Goal: Task Accomplishment & Management: Complete application form

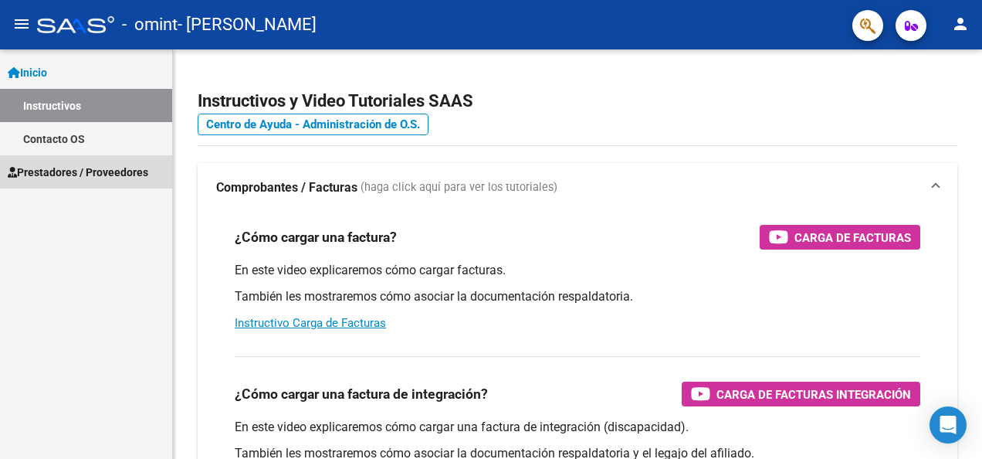
click at [110, 168] on span "Prestadores / Proveedores" at bounding box center [78, 172] width 141 height 17
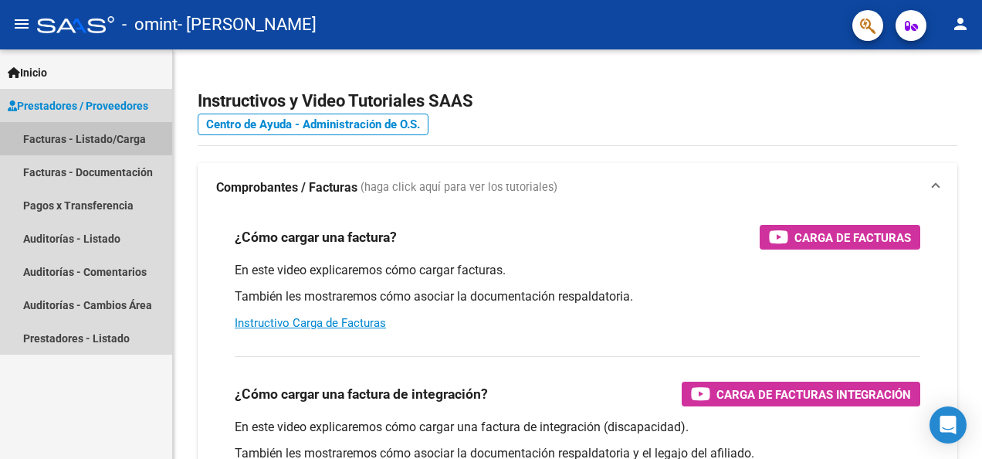
click at [121, 135] on link "Facturas - Listado/Carga" at bounding box center [86, 138] width 172 height 33
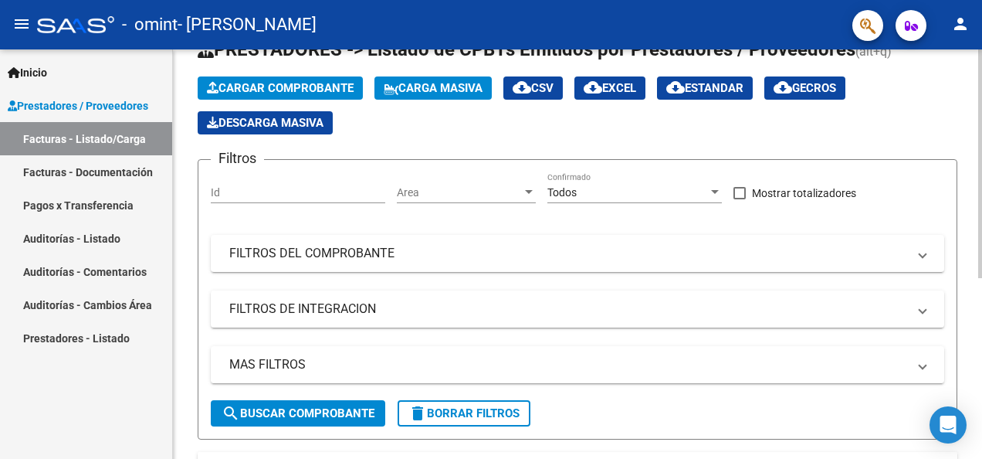
scroll to position [55, 0]
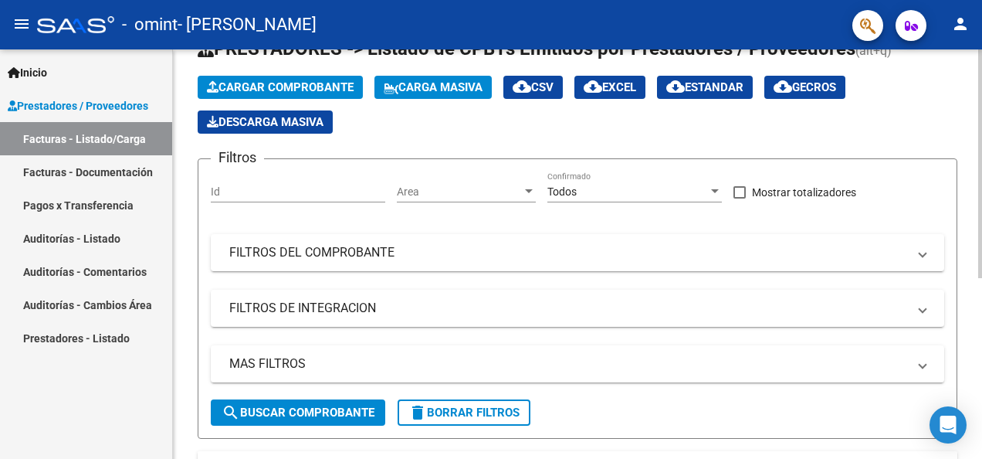
click at [969, 252] on div "Video tutorial PRESTADORES -> Listado de CPBTs Emitidos por Prestadores / Prove…" at bounding box center [579, 356] width 813 height 722
click at [330, 415] on span "search Buscar Comprobante" at bounding box center [298, 412] width 153 height 14
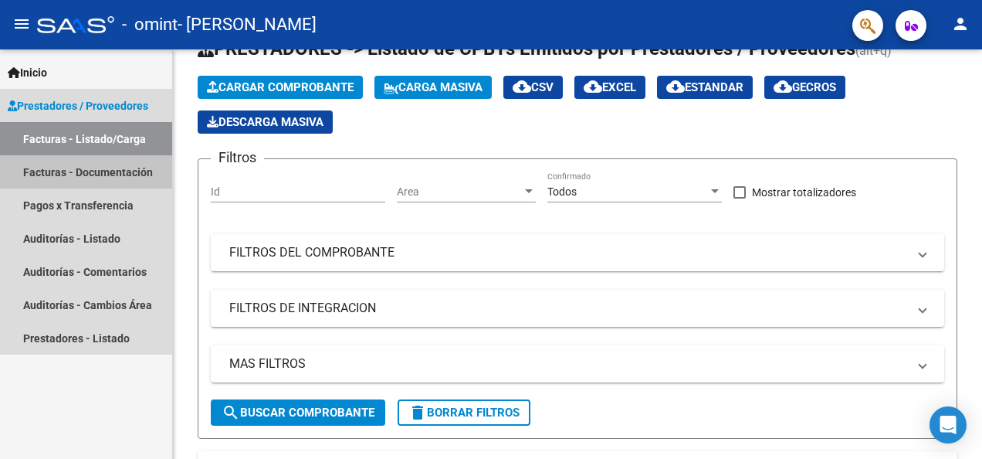
click at [92, 178] on link "Facturas - Documentación" at bounding box center [86, 171] width 172 height 33
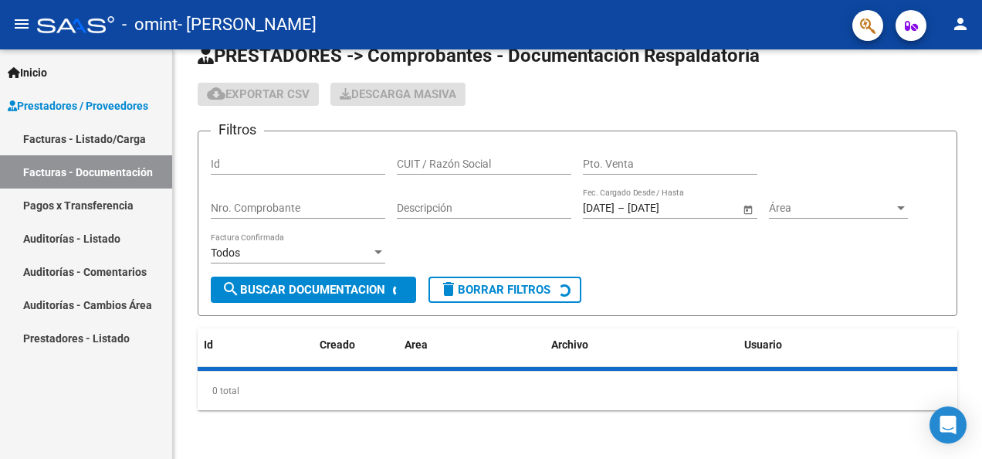
scroll to position [55, 0]
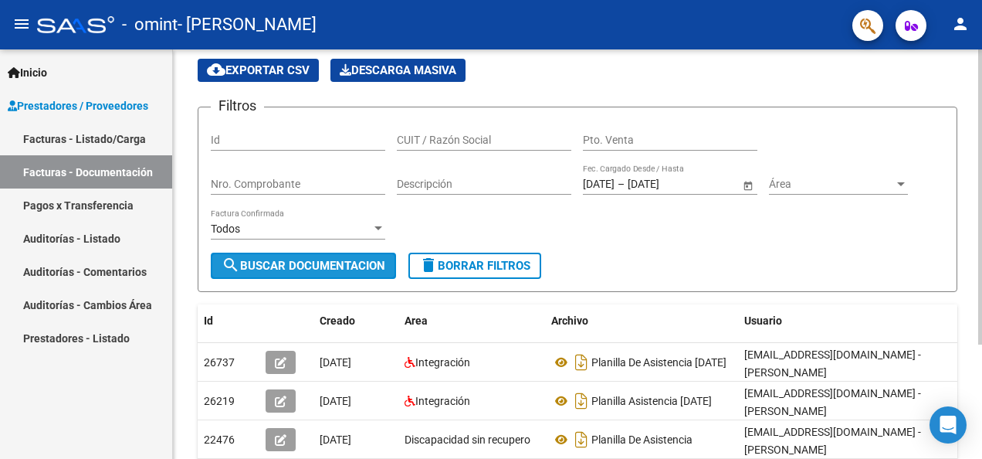
click at [304, 269] on span "search Buscar Documentacion" at bounding box center [304, 266] width 164 height 14
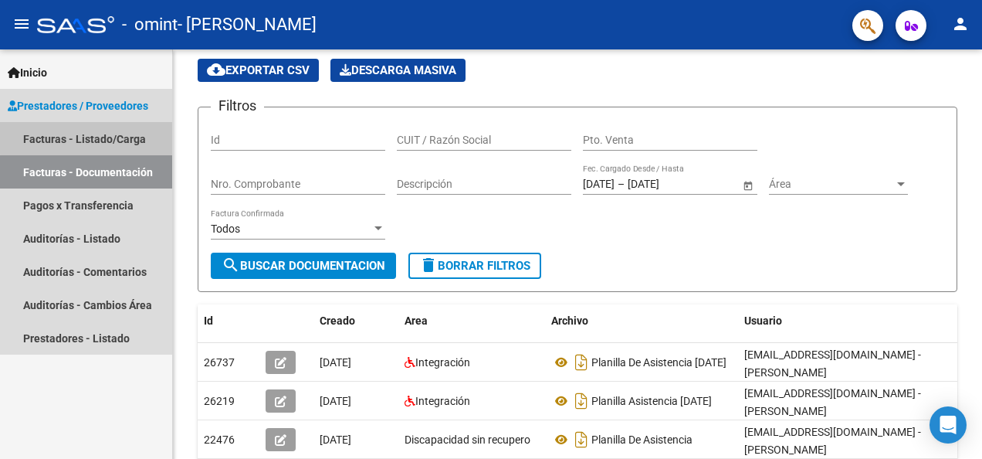
click at [101, 137] on link "Facturas - Listado/Carga" at bounding box center [86, 138] width 172 height 33
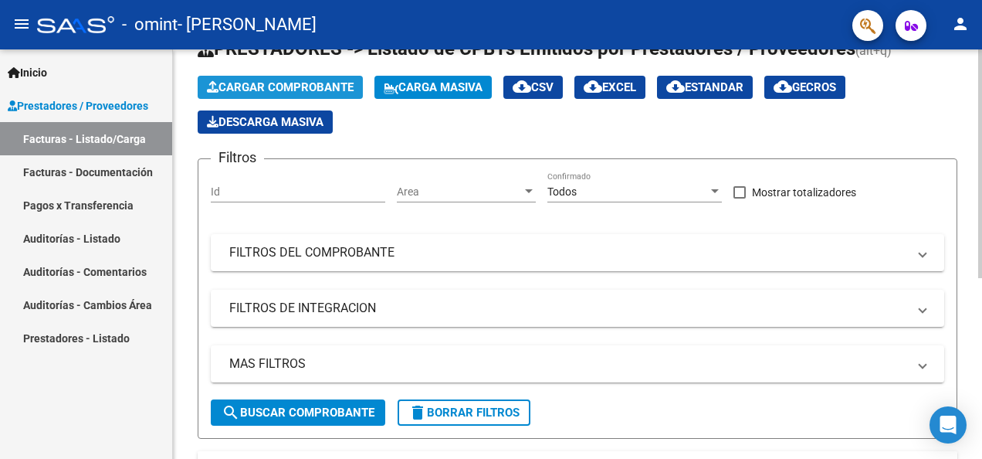
click at [263, 86] on span "Cargar Comprobante" at bounding box center [280, 87] width 147 height 14
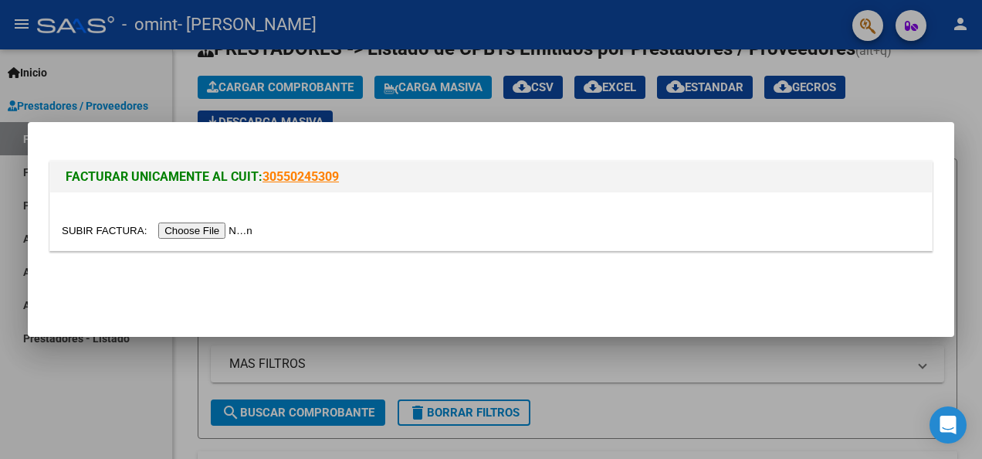
click at [190, 232] on input "file" at bounding box center [159, 230] width 195 height 16
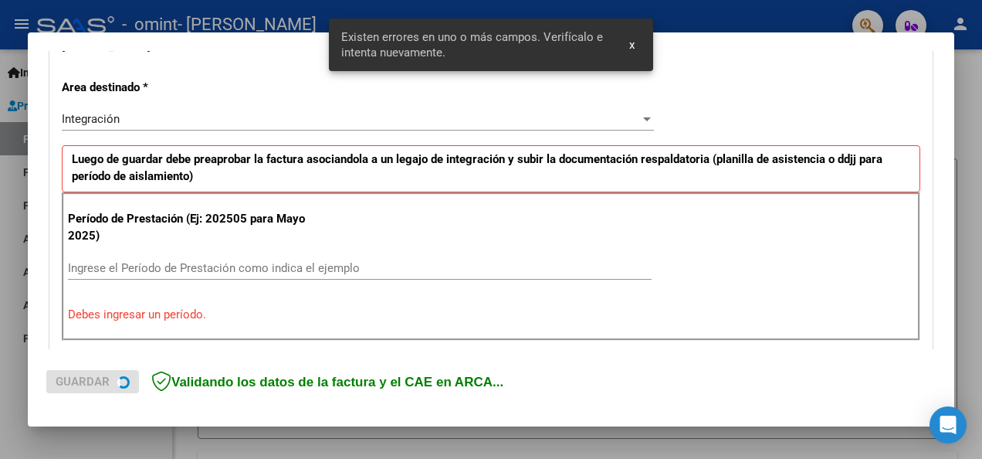
scroll to position [357, 0]
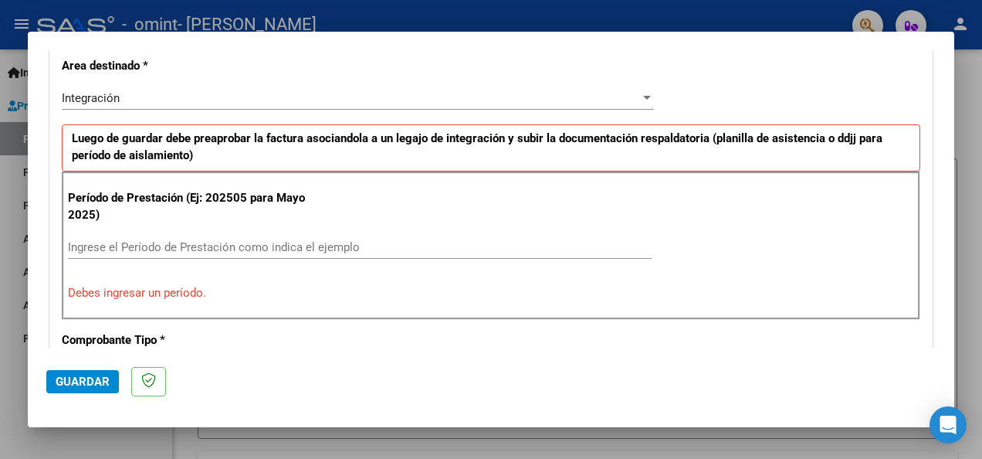
click at [109, 246] on input "Ingrese el Período de Prestación como indica el ejemplo" at bounding box center [360, 247] width 584 height 14
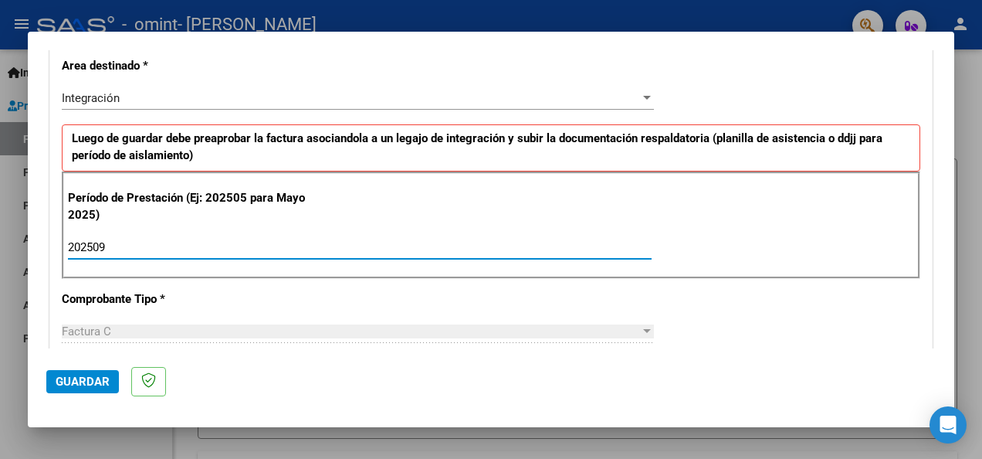
type input "202509"
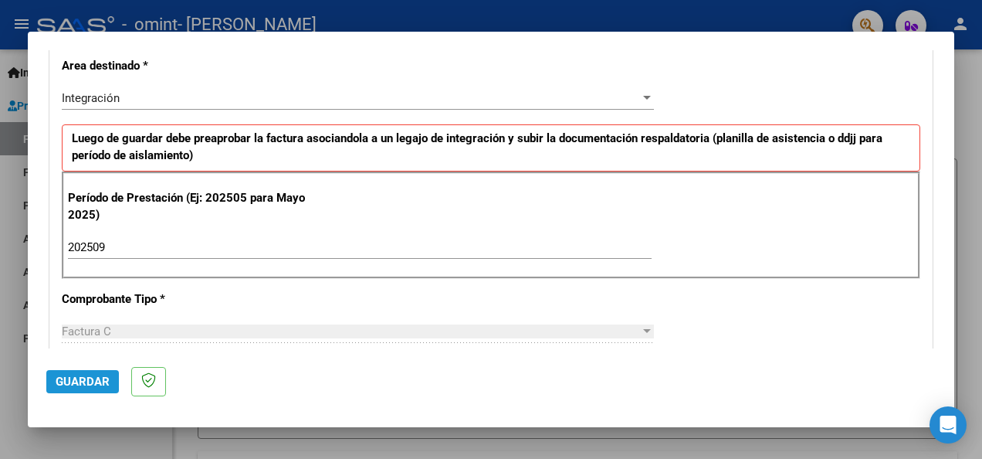
click at [85, 382] on span "Guardar" at bounding box center [83, 381] width 54 height 14
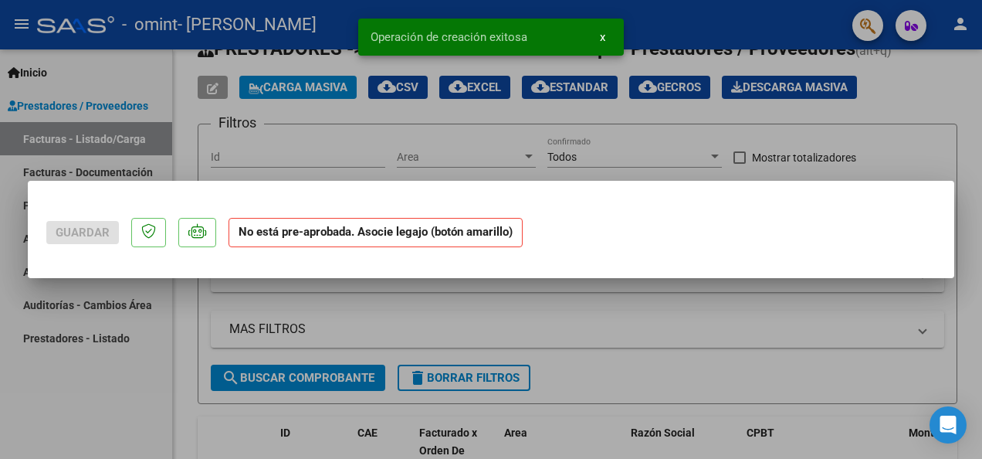
scroll to position [0, 0]
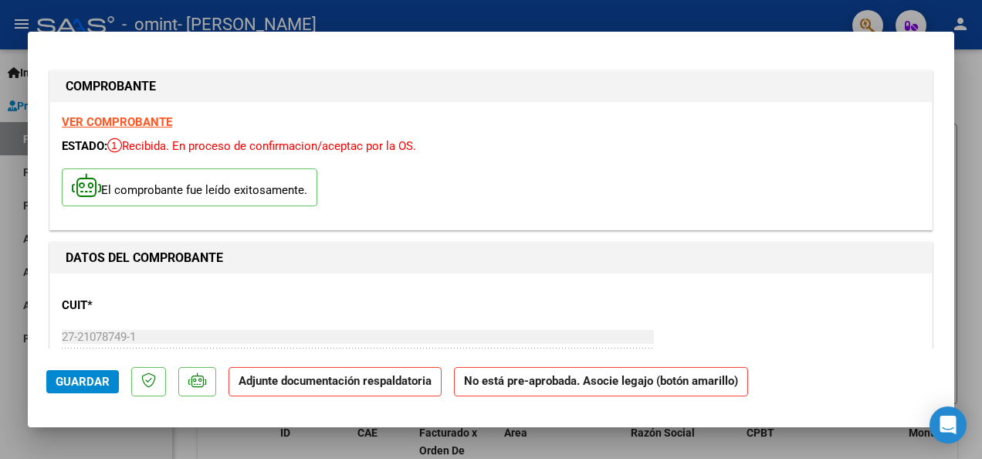
click at [298, 385] on strong "Adjunte documentación respaldatoria" at bounding box center [335, 381] width 193 height 14
click at [270, 386] on strong "Adjunte documentación respaldatoria" at bounding box center [335, 381] width 193 height 14
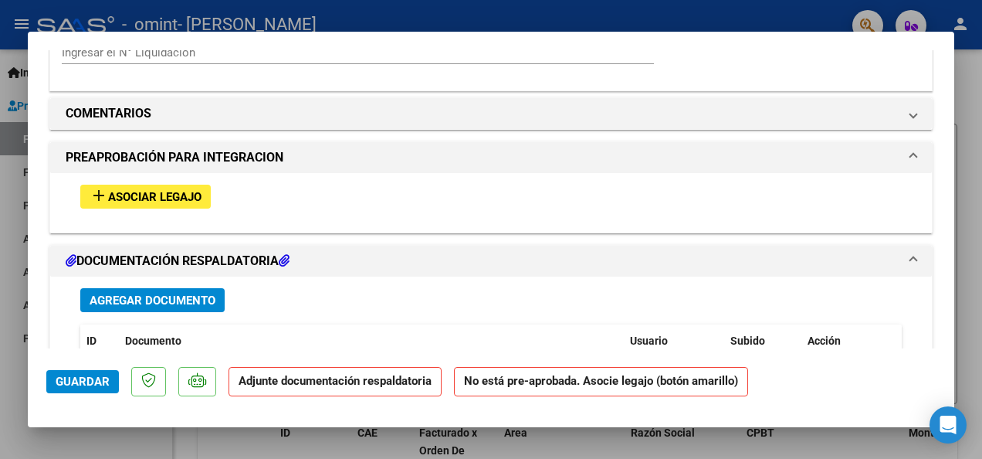
scroll to position [1328, 0]
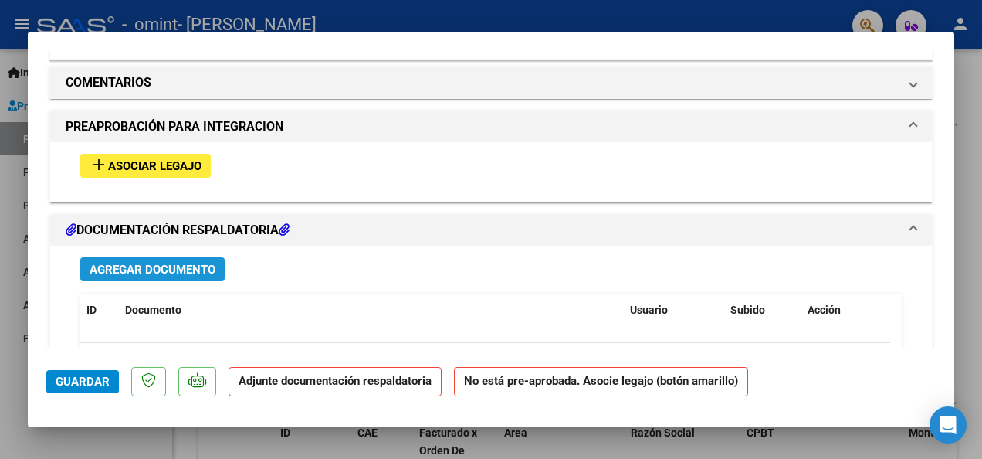
click at [155, 263] on span "Agregar Documento" at bounding box center [153, 270] width 126 height 14
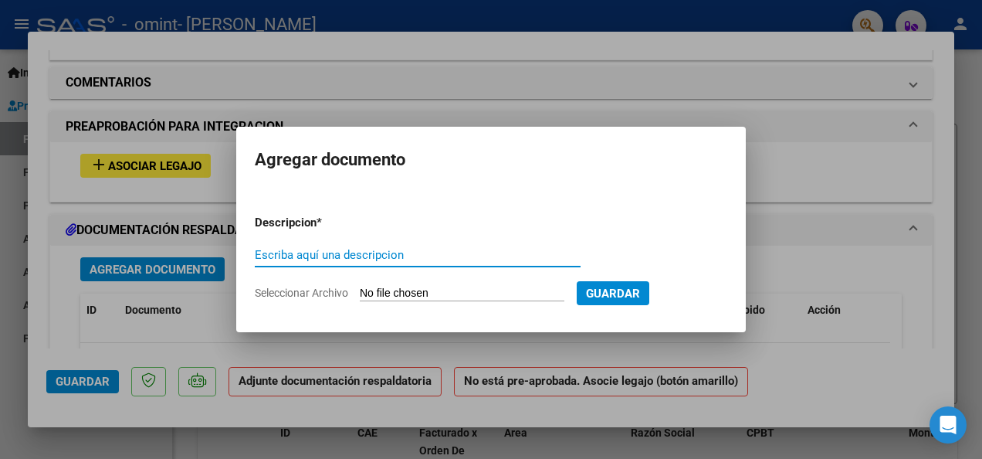
click at [413, 287] on input "Seleccionar Archivo" at bounding box center [462, 293] width 205 height 15
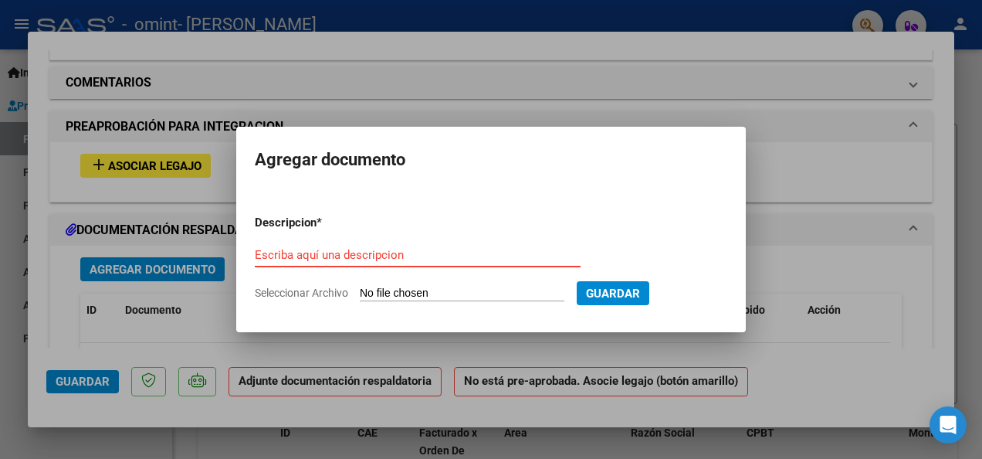
click at [363, 253] on input "Escriba aquí una descripcion" at bounding box center [418, 255] width 326 height 14
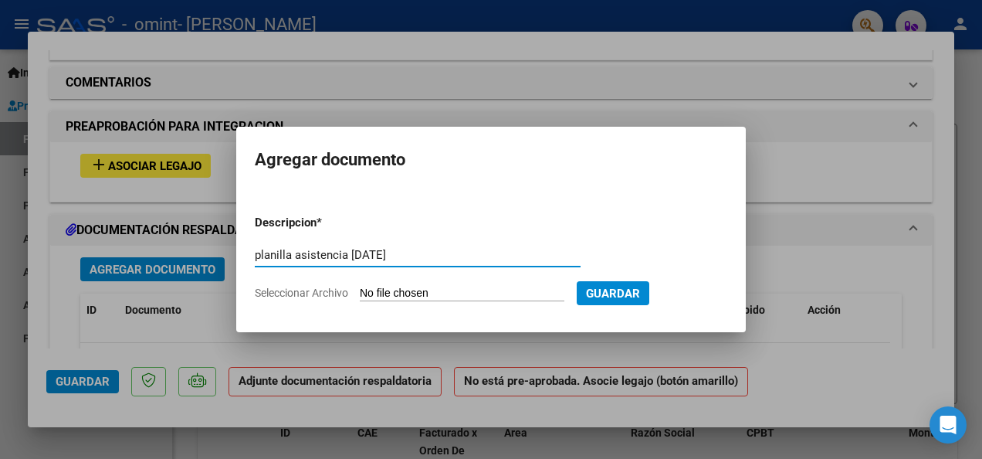
type input "planilla asistencia [DATE]"
click at [385, 287] on input "Seleccionar Archivo" at bounding box center [462, 293] width 205 height 15
type input "C:\fakepath\Planilla asist [PERSON_NAME] [DATE].jpg"
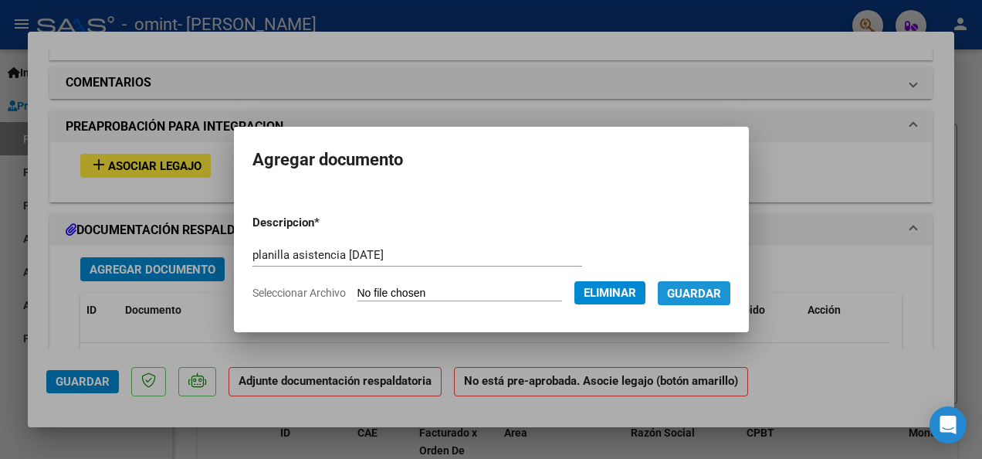
click at [709, 292] on span "Guardar" at bounding box center [694, 293] width 54 height 14
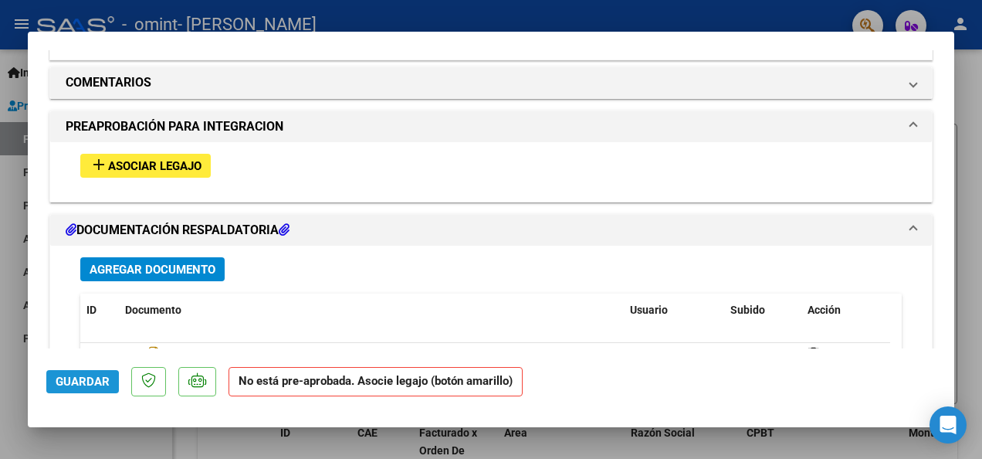
click at [71, 382] on span "Guardar" at bounding box center [83, 381] width 54 height 14
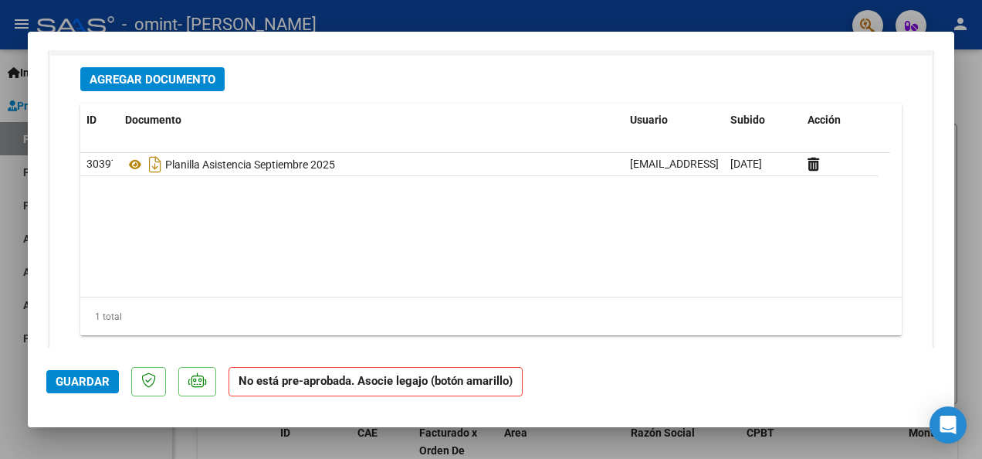
scroll to position [1487, 0]
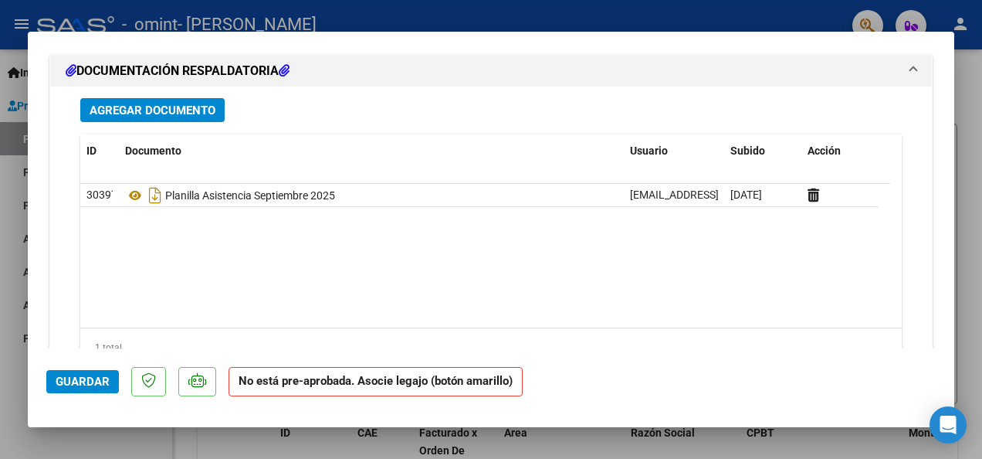
click at [966, 88] on div at bounding box center [491, 229] width 982 height 459
type input "$ 0,00"
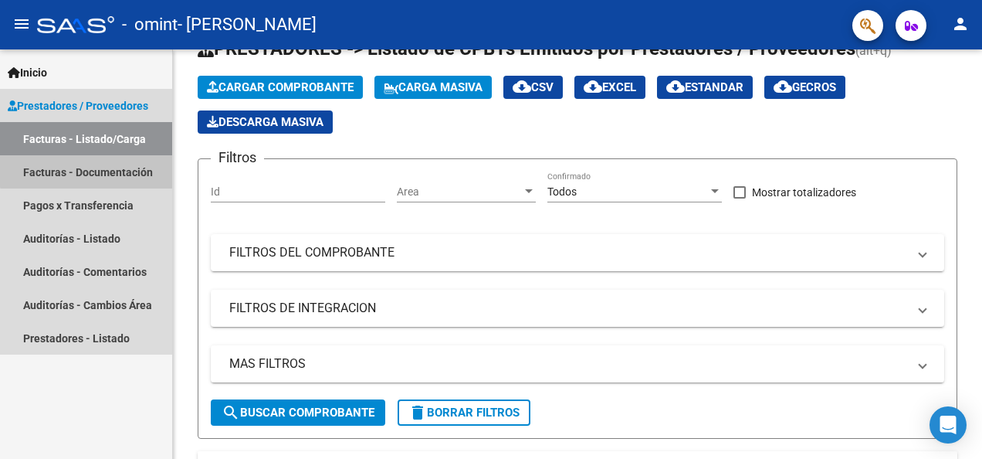
click at [120, 168] on link "Facturas - Documentación" at bounding box center [86, 171] width 172 height 33
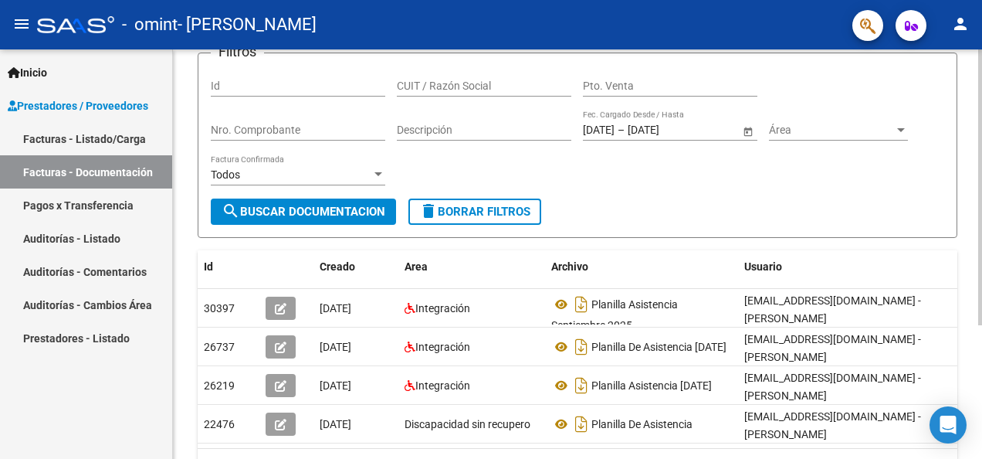
scroll to position [120, 0]
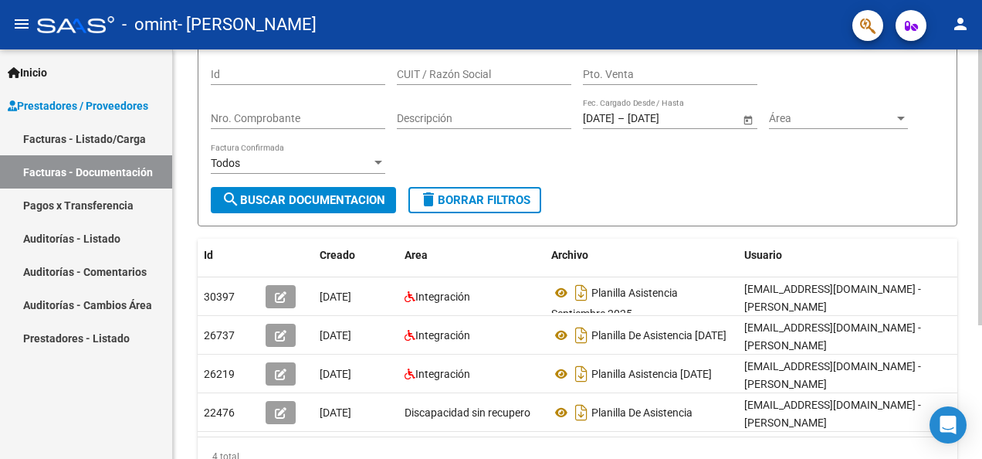
click at [970, 400] on div "PRESTADORES -> Comprobantes - Documentación Respaldatoria cloud_download Export…" at bounding box center [579, 227] width 813 height 596
